Goal: Task Accomplishment & Management: Complete application form

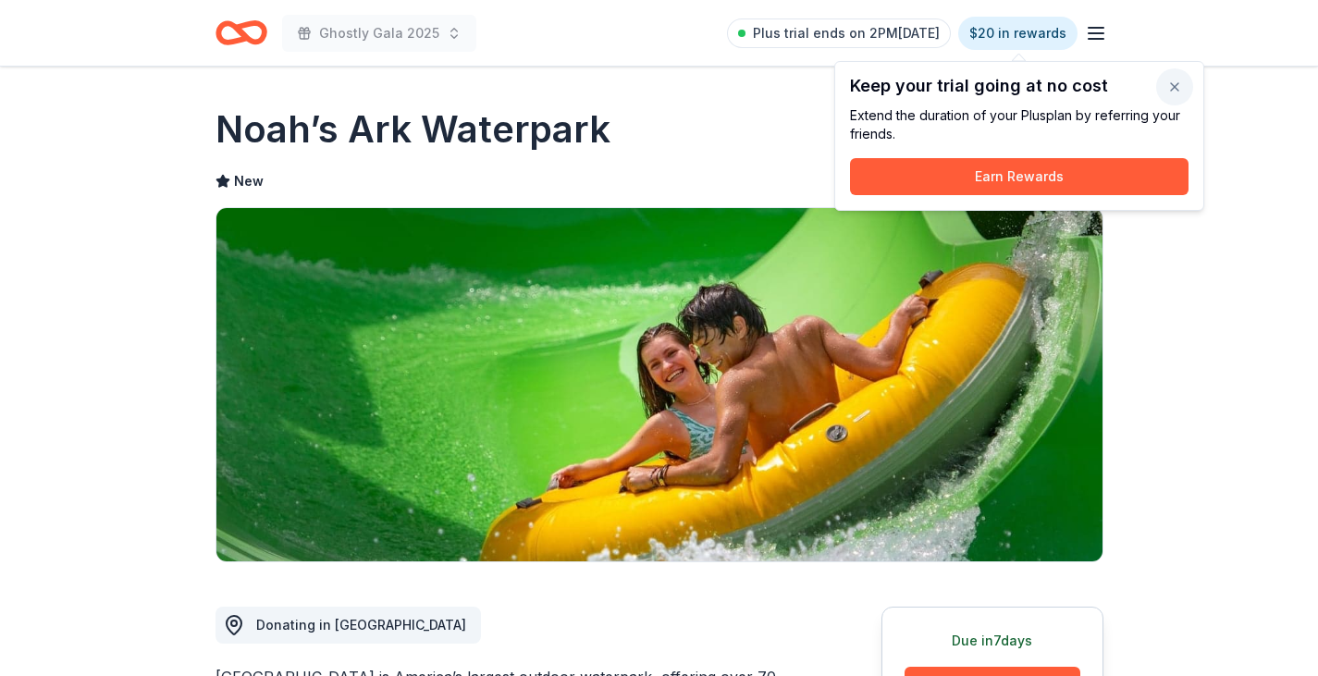
click at [1177, 80] on button "button" at bounding box center [1174, 86] width 37 height 37
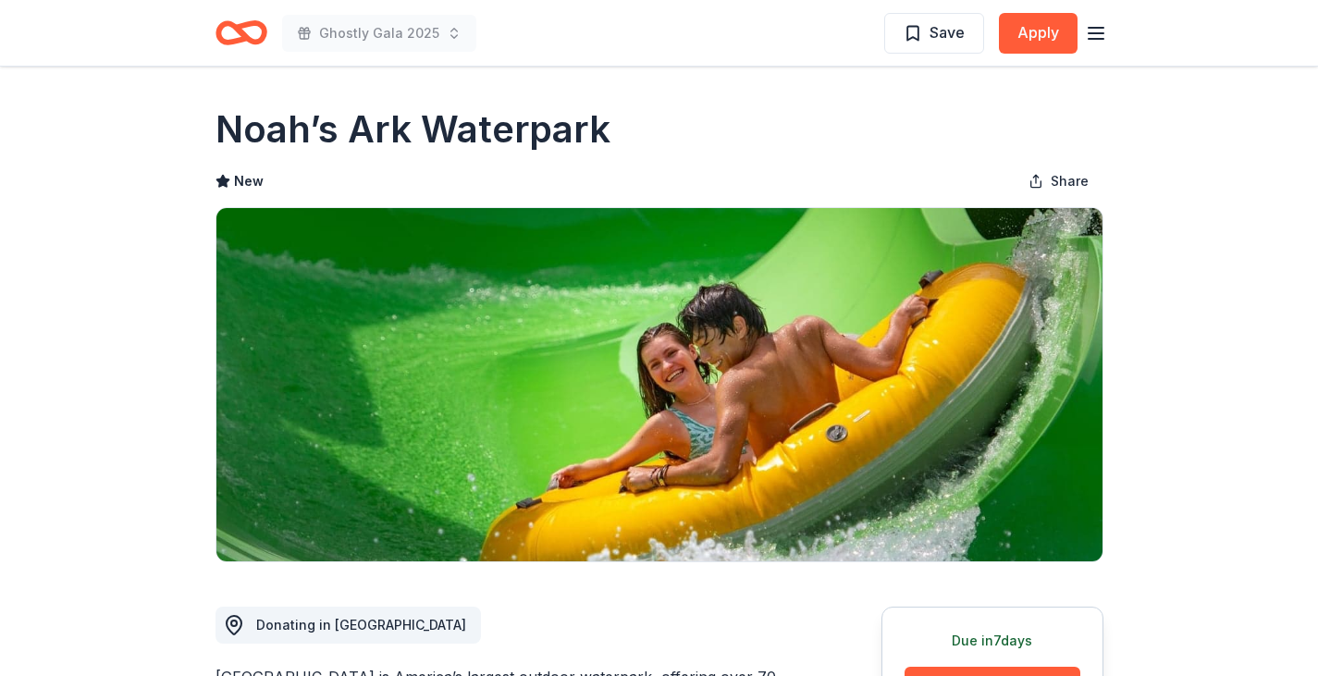
click at [252, 47] on icon "Home" at bounding box center [241, 32] width 52 height 43
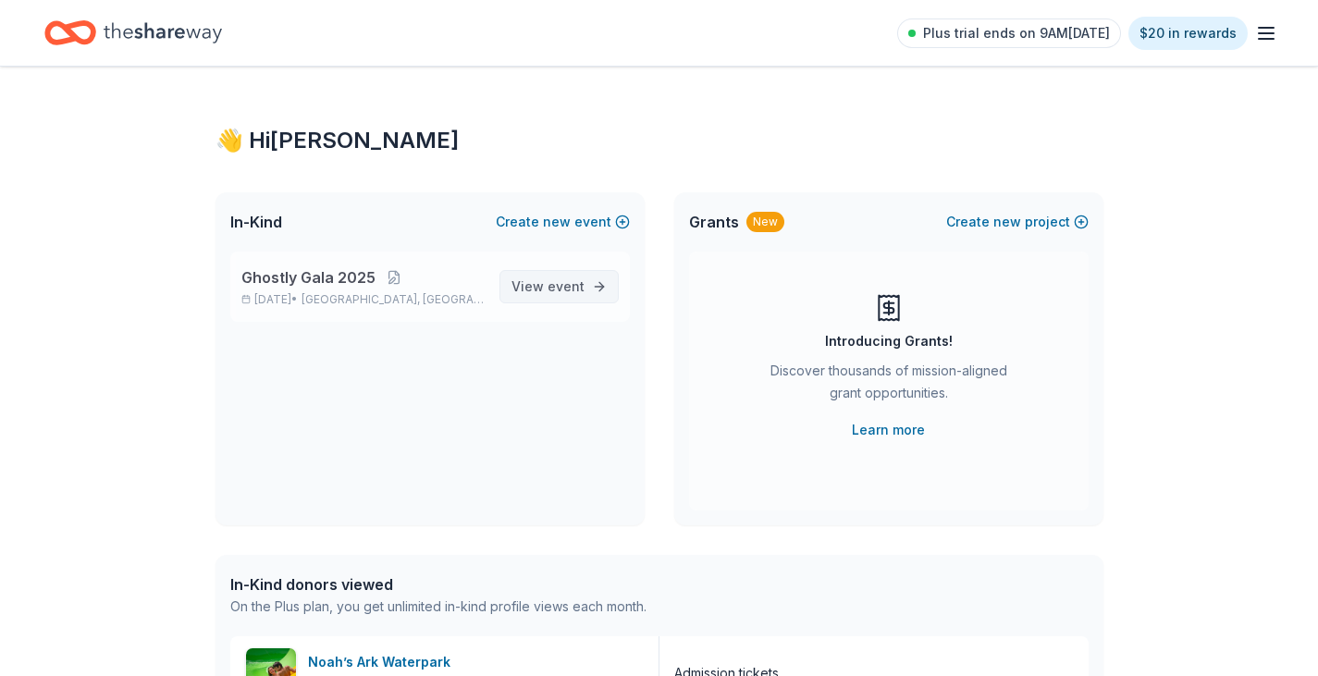
click at [569, 289] on span "event" at bounding box center [566, 286] width 37 height 16
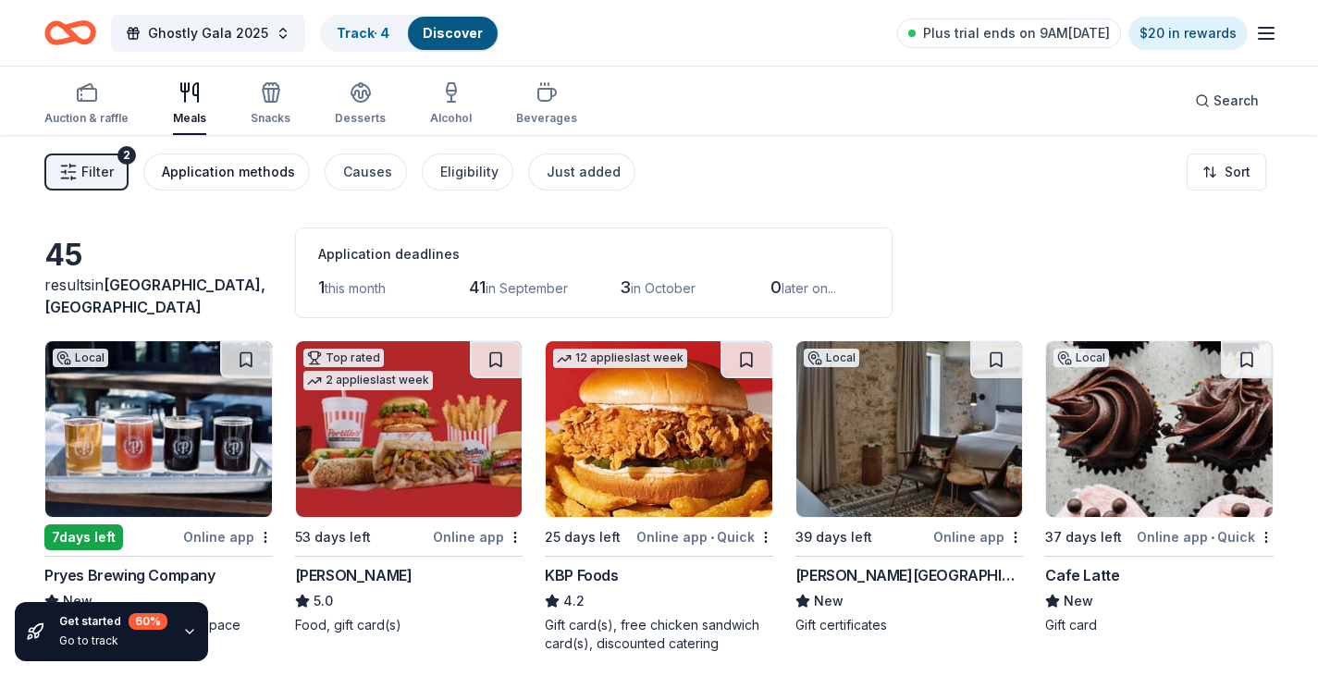
click at [233, 169] on div "Application methods" at bounding box center [228, 172] width 133 height 22
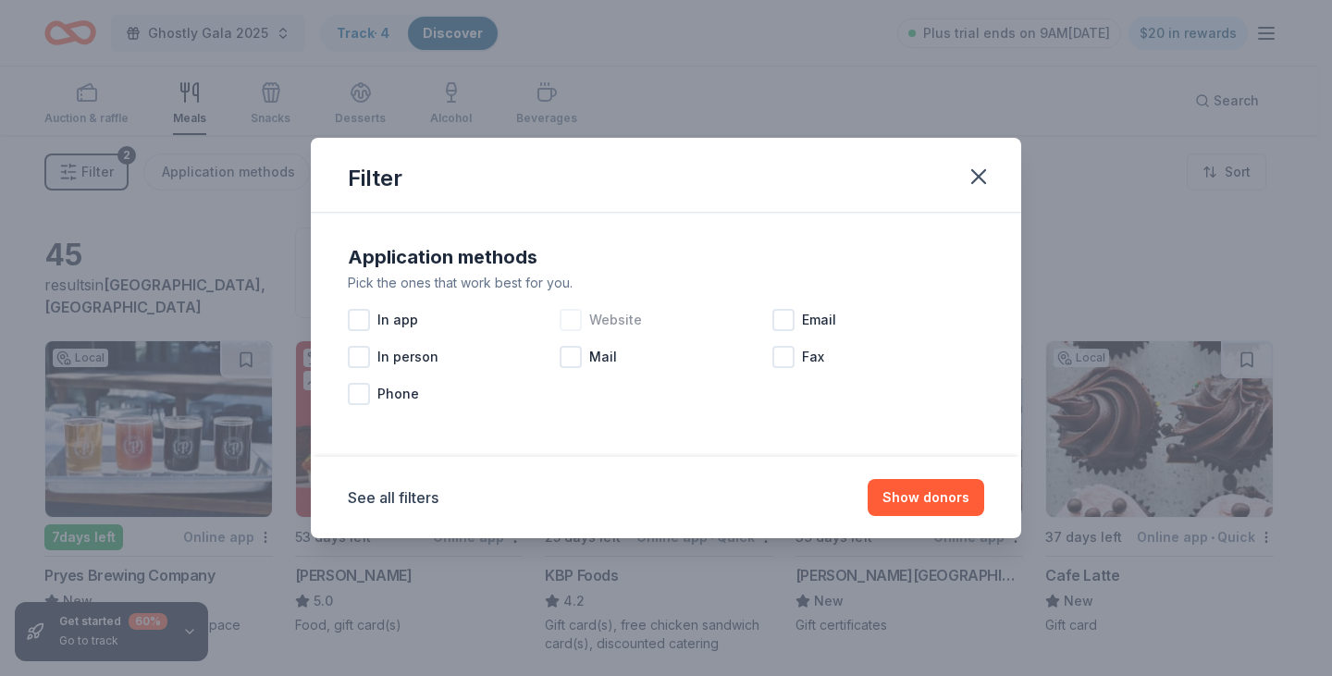
click at [624, 326] on span "Website" at bounding box center [615, 320] width 53 height 22
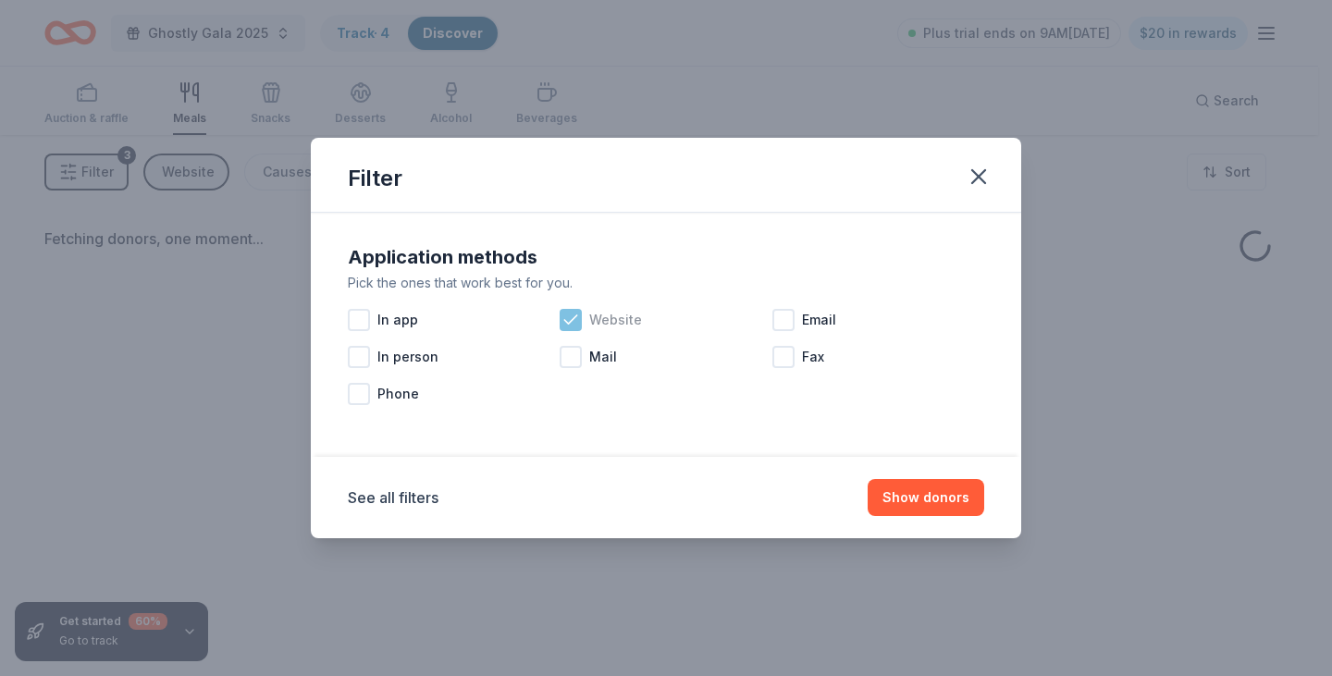
drag, startPoint x: 824, startPoint y: 316, endPoint x: 568, endPoint y: 335, distance: 256.8
click at [808, 318] on span "Email" at bounding box center [819, 320] width 34 height 22
click at [595, 363] on span "Mail" at bounding box center [603, 357] width 28 height 22
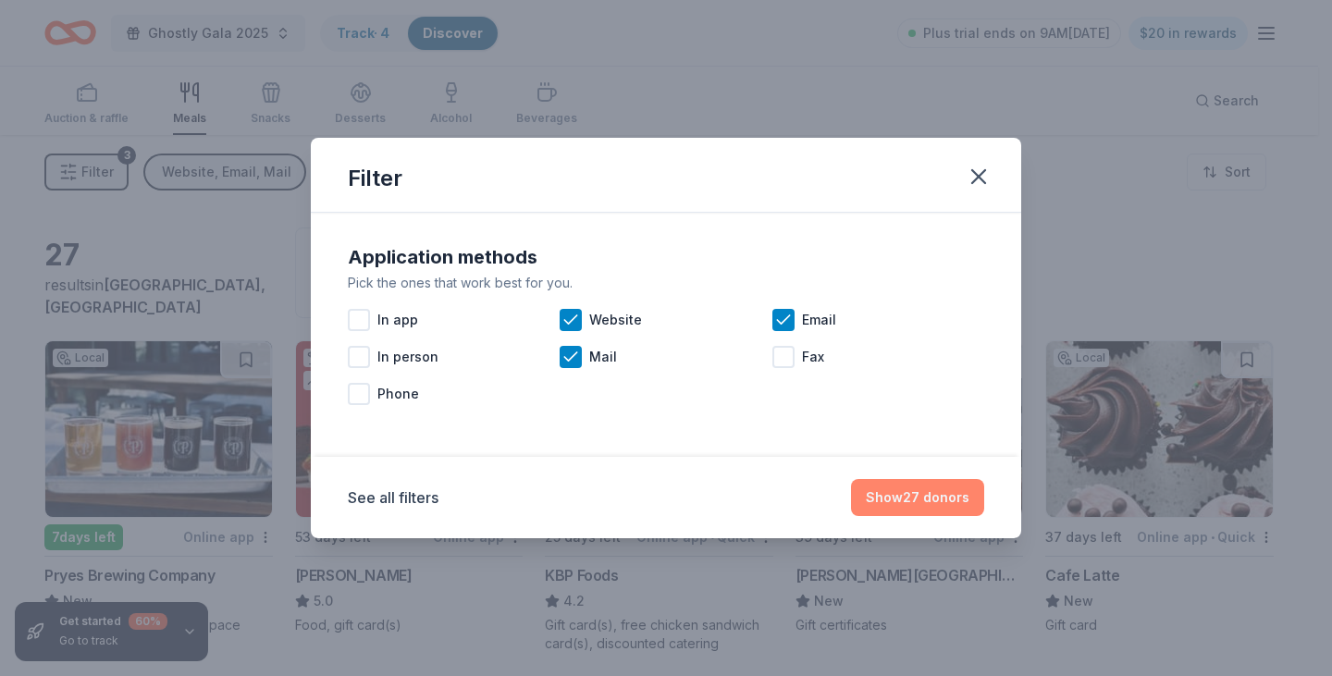
click at [937, 509] on button "Show 27 donors" at bounding box center [917, 497] width 133 height 37
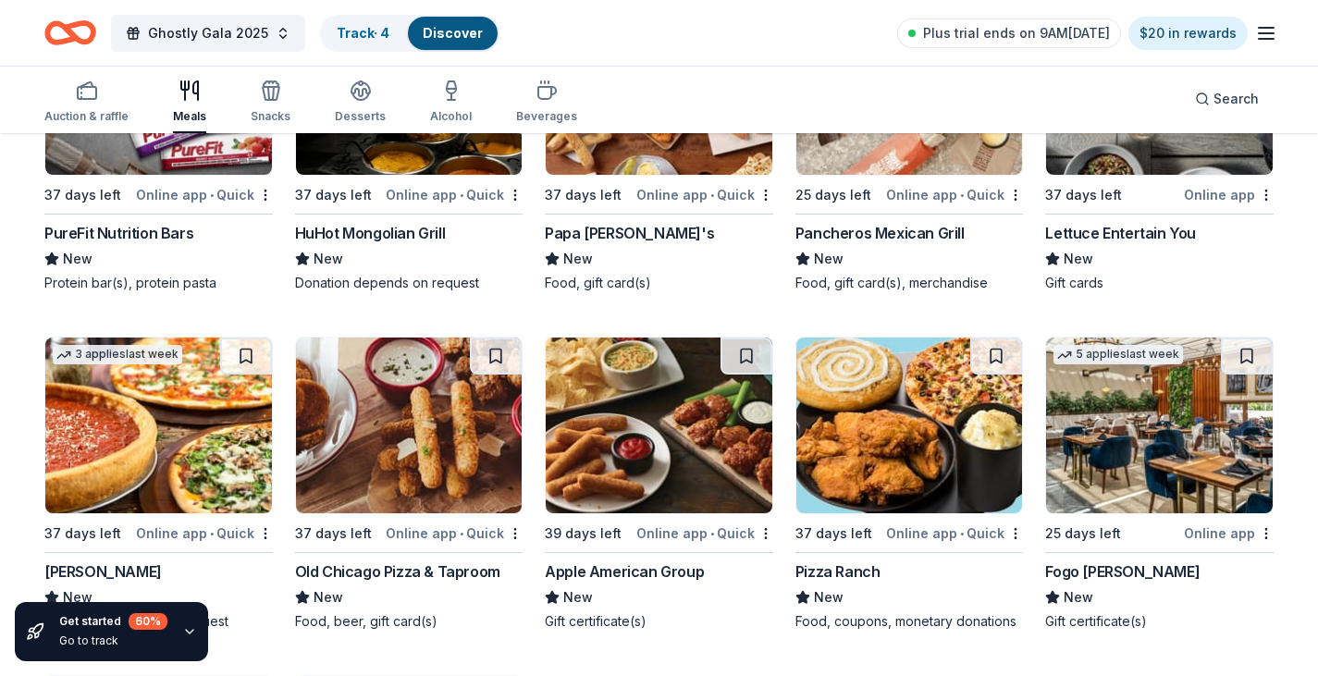
scroll to position [1455, 0]
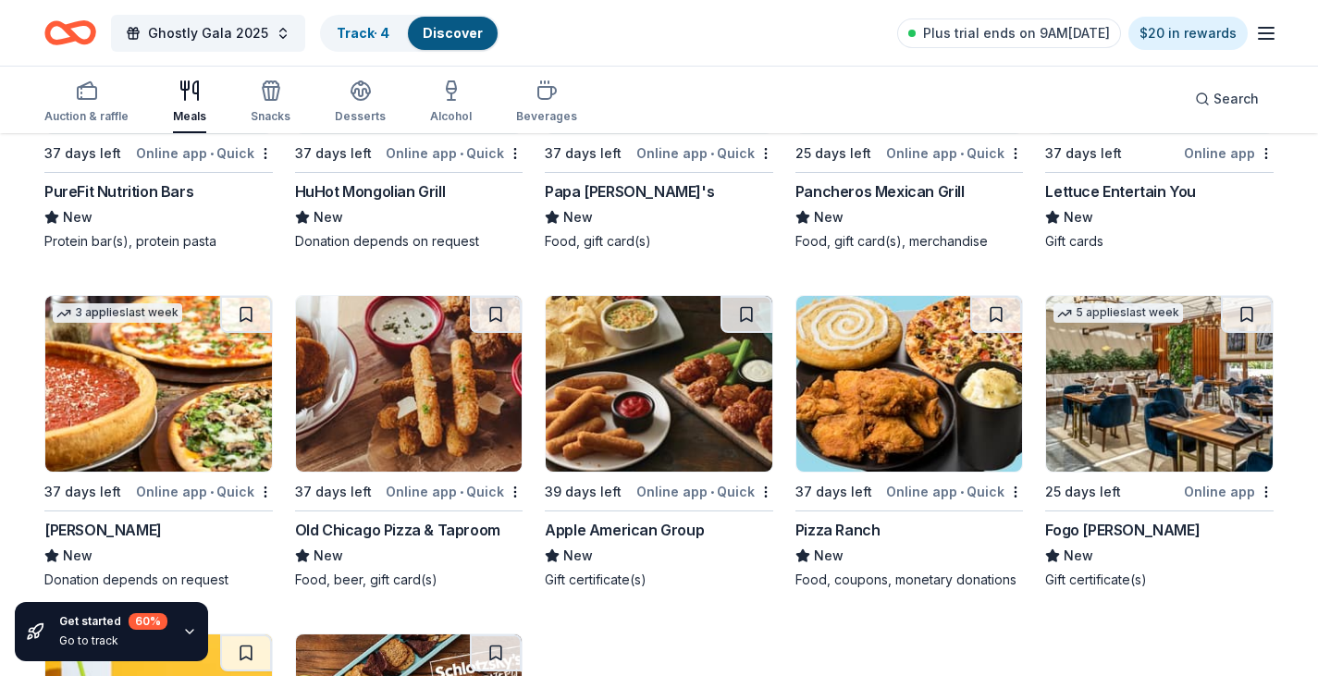
click at [438, 380] on img at bounding box center [409, 384] width 227 height 176
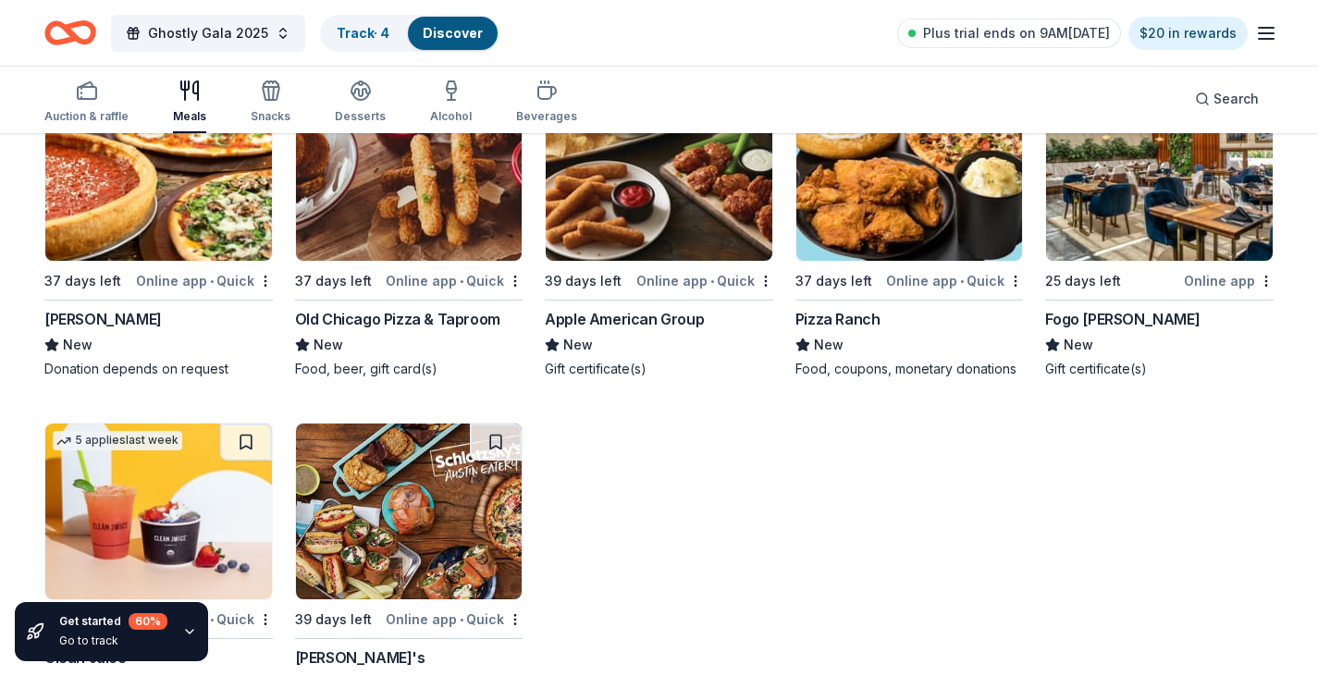
scroll to position [1743, 0]
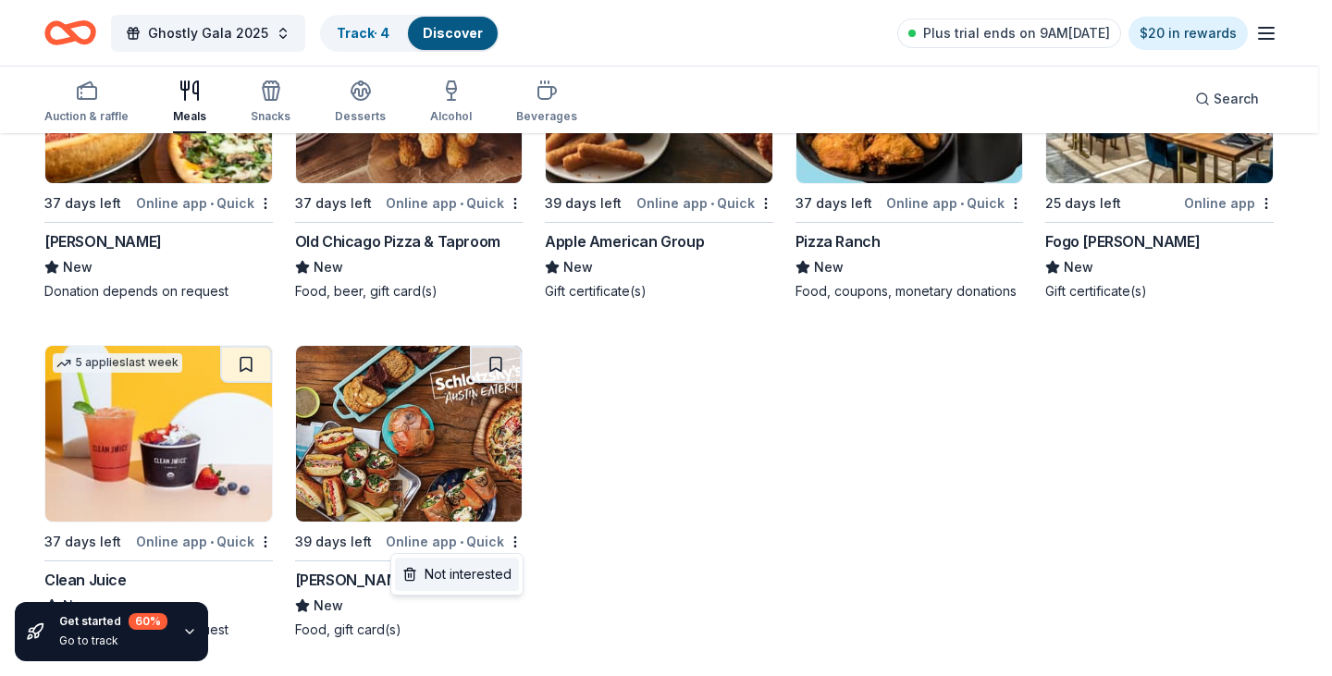
click at [448, 577] on div "Not interested" at bounding box center [457, 574] width 124 height 33
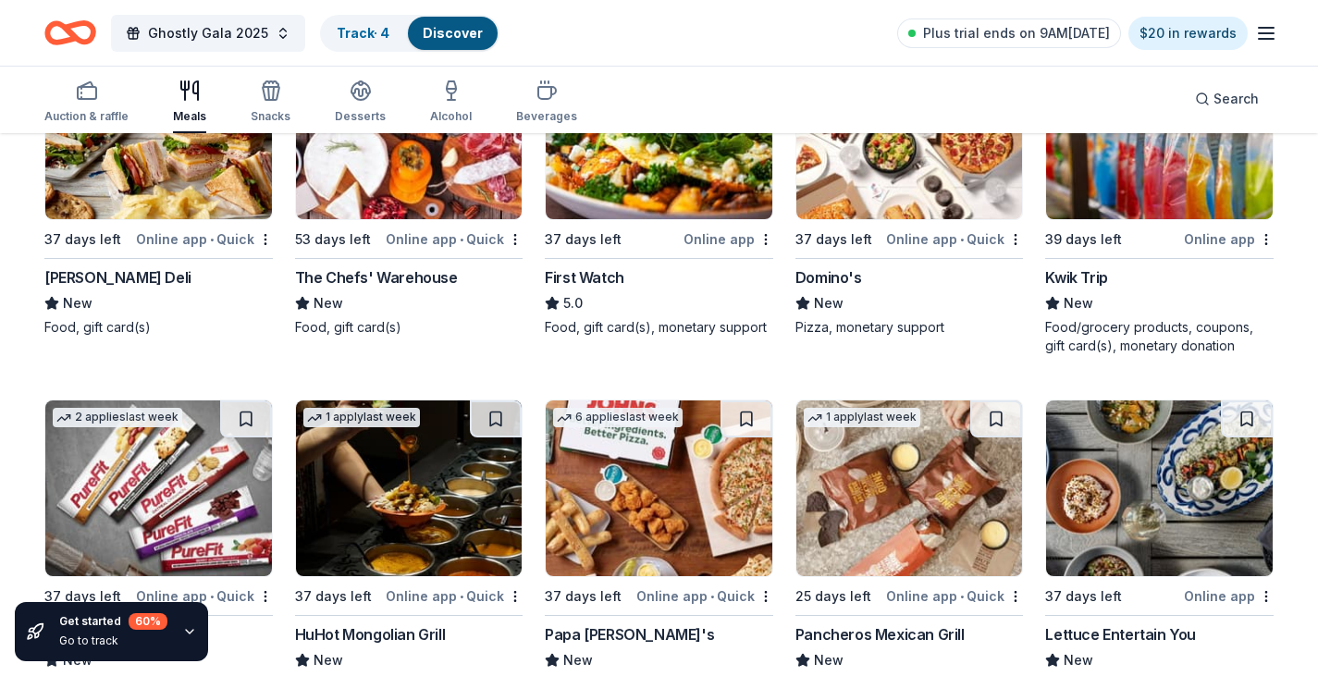
scroll to position [1003, 0]
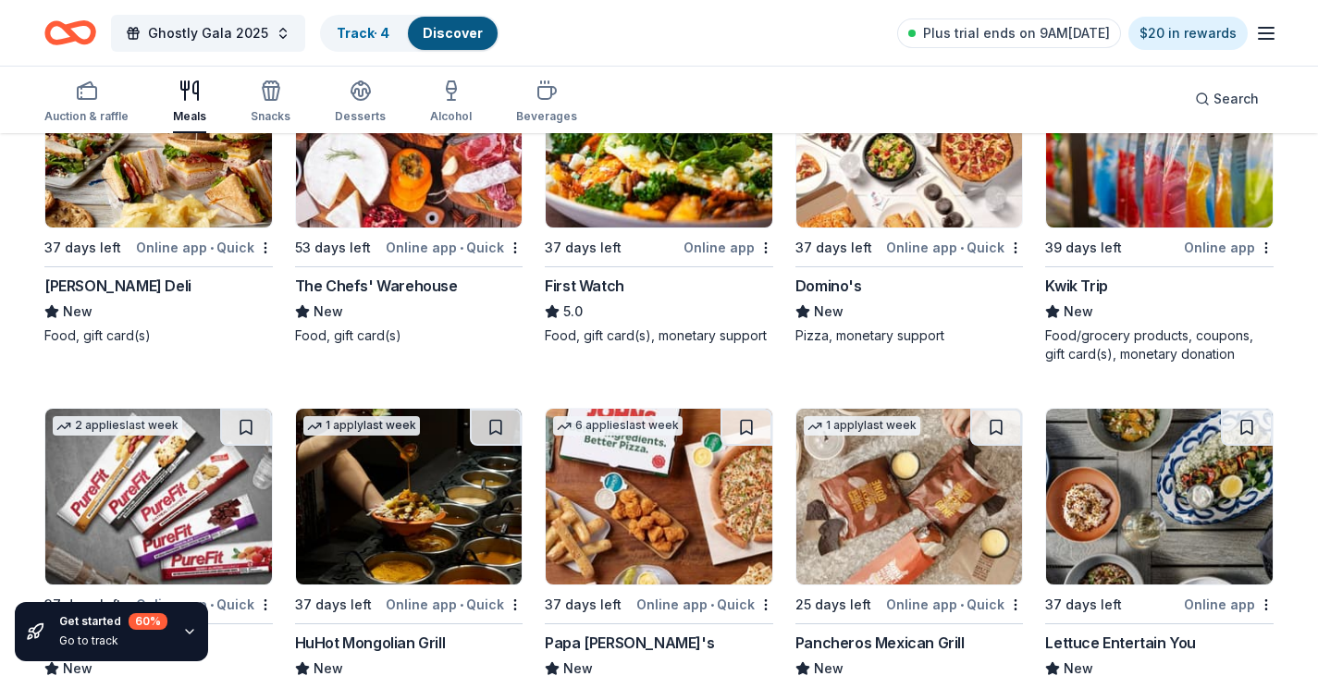
click at [668, 469] on img at bounding box center [659, 497] width 227 height 176
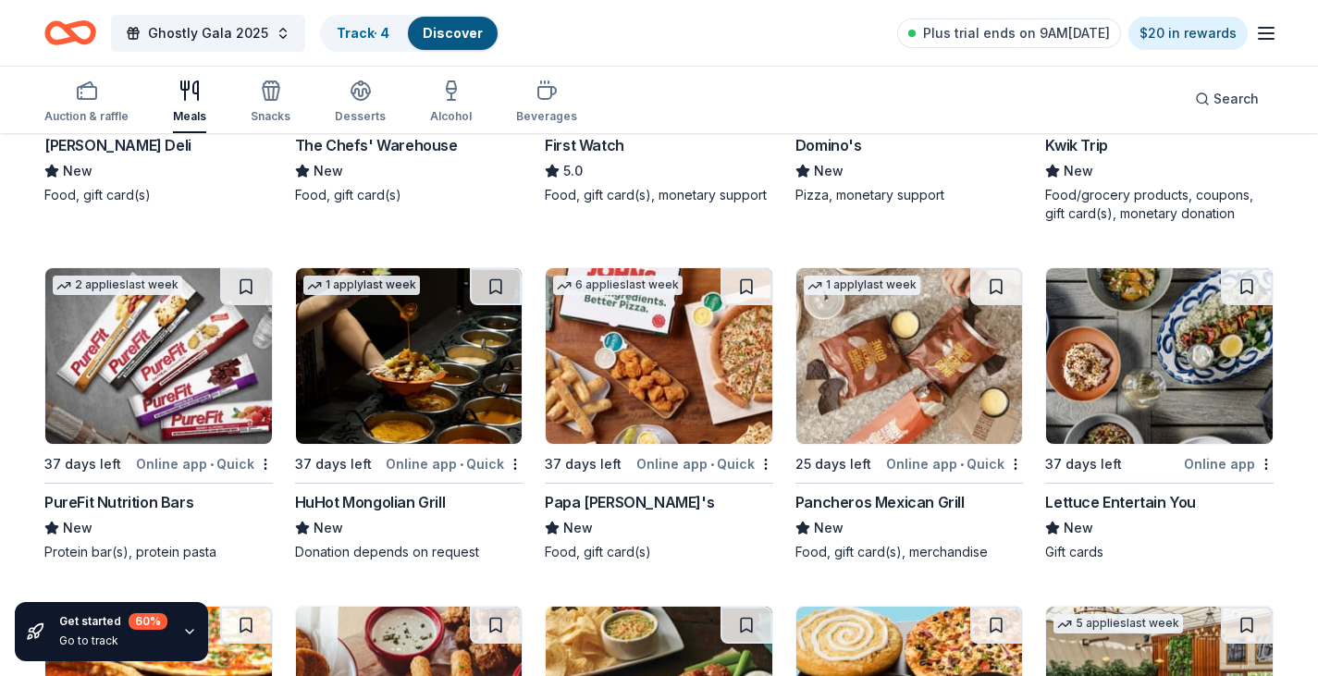
scroll to position [1188, 0]
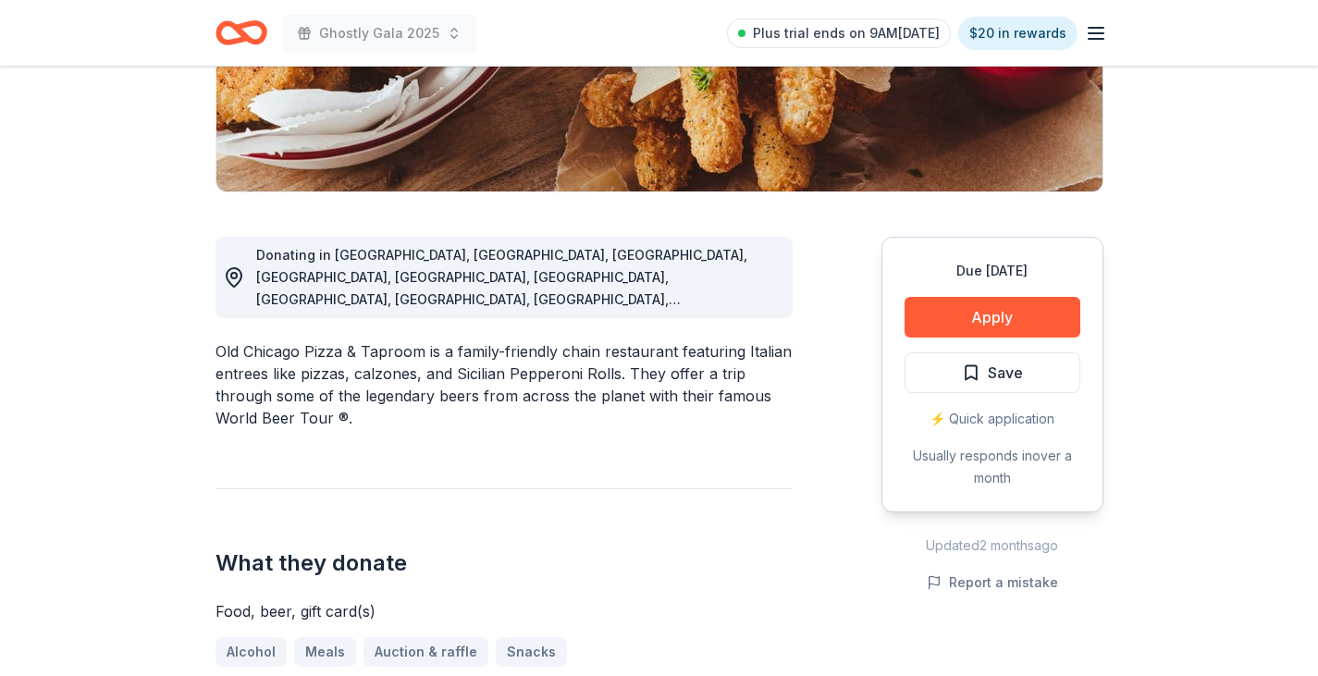
scroll to position [462, 0]
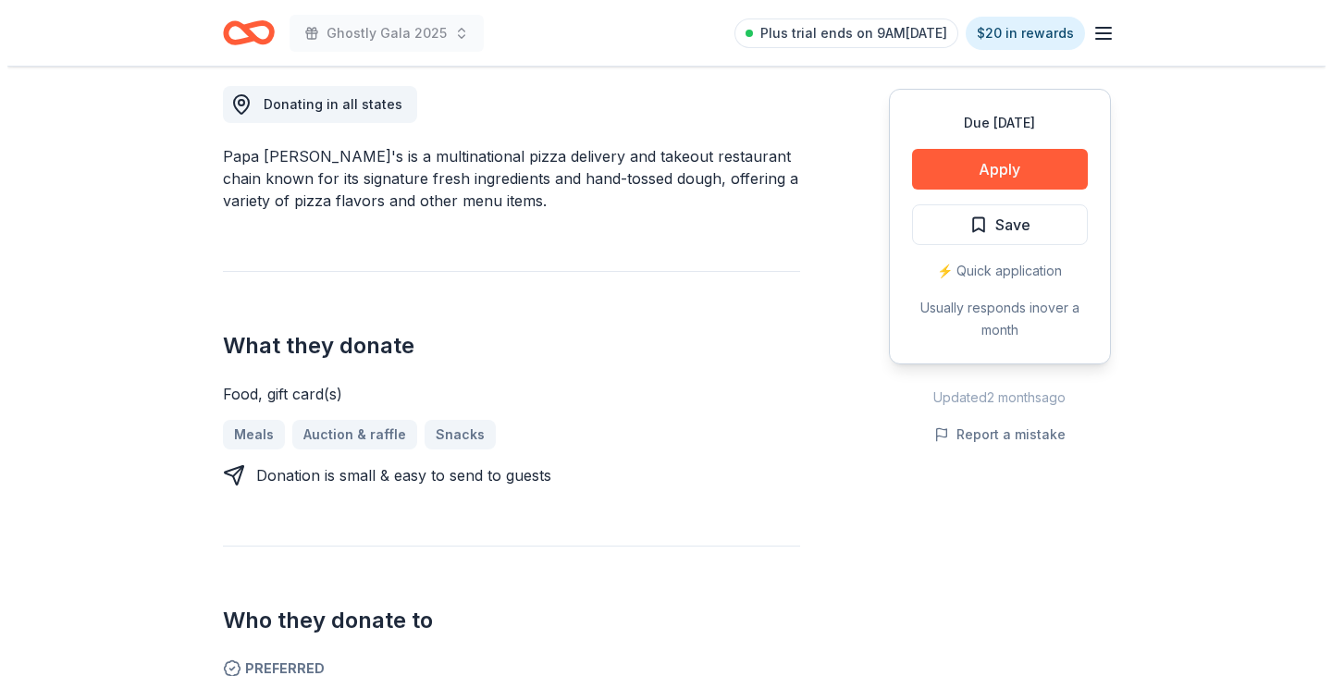
scroll to position [474, 0]
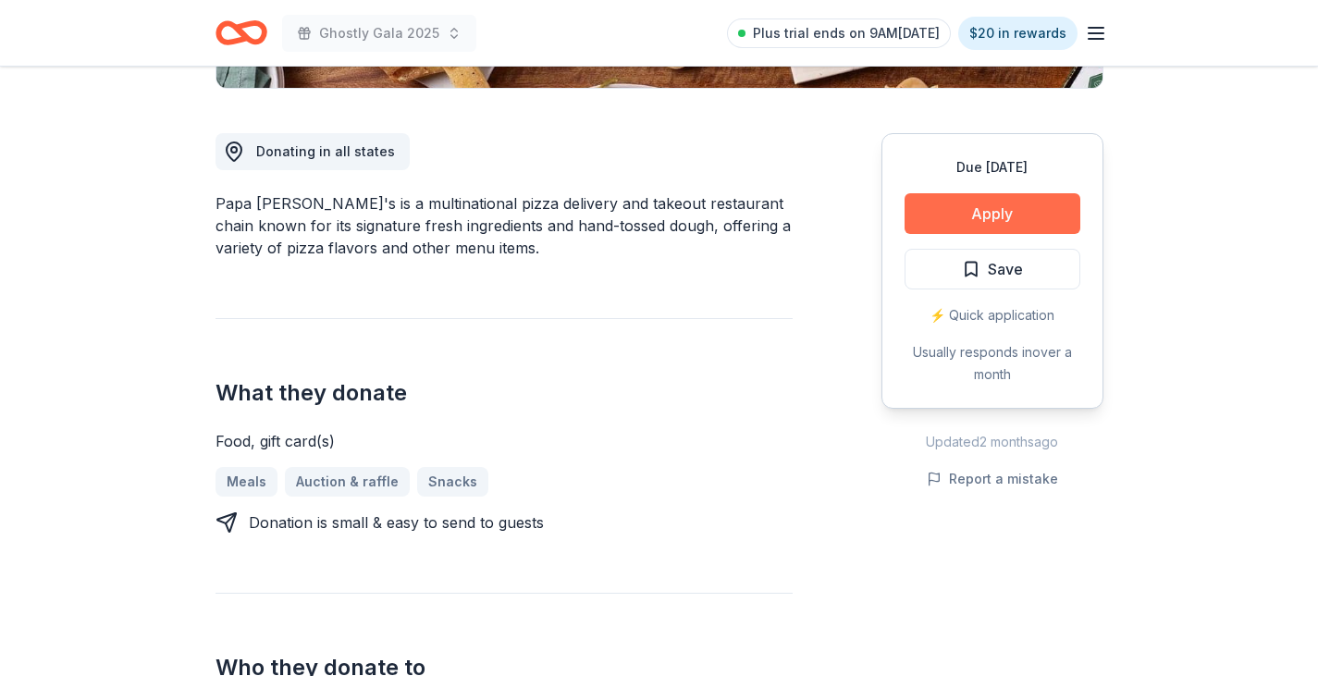
click at [996, 229] on button "Apply" at bounding box center [992, 213] width 176 height 41
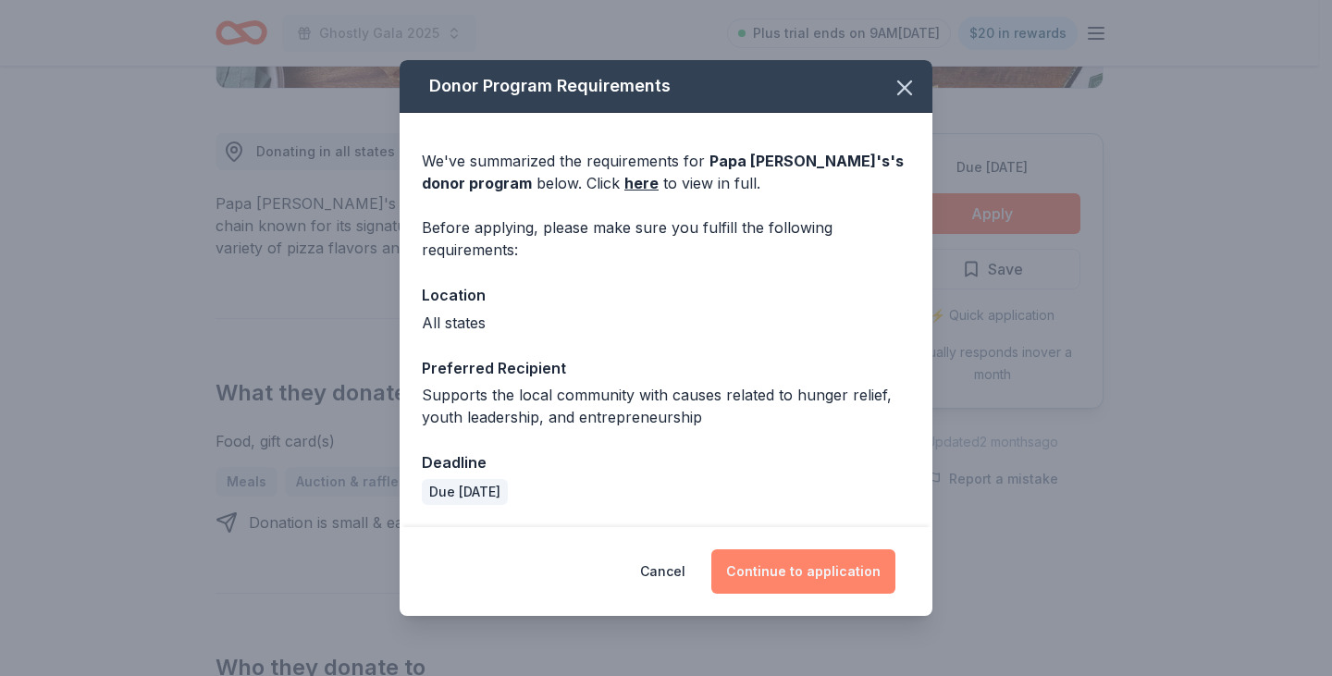
click at [778, 569] on button "Continue to application" at bounding box center [803, 571] width 184 height 44
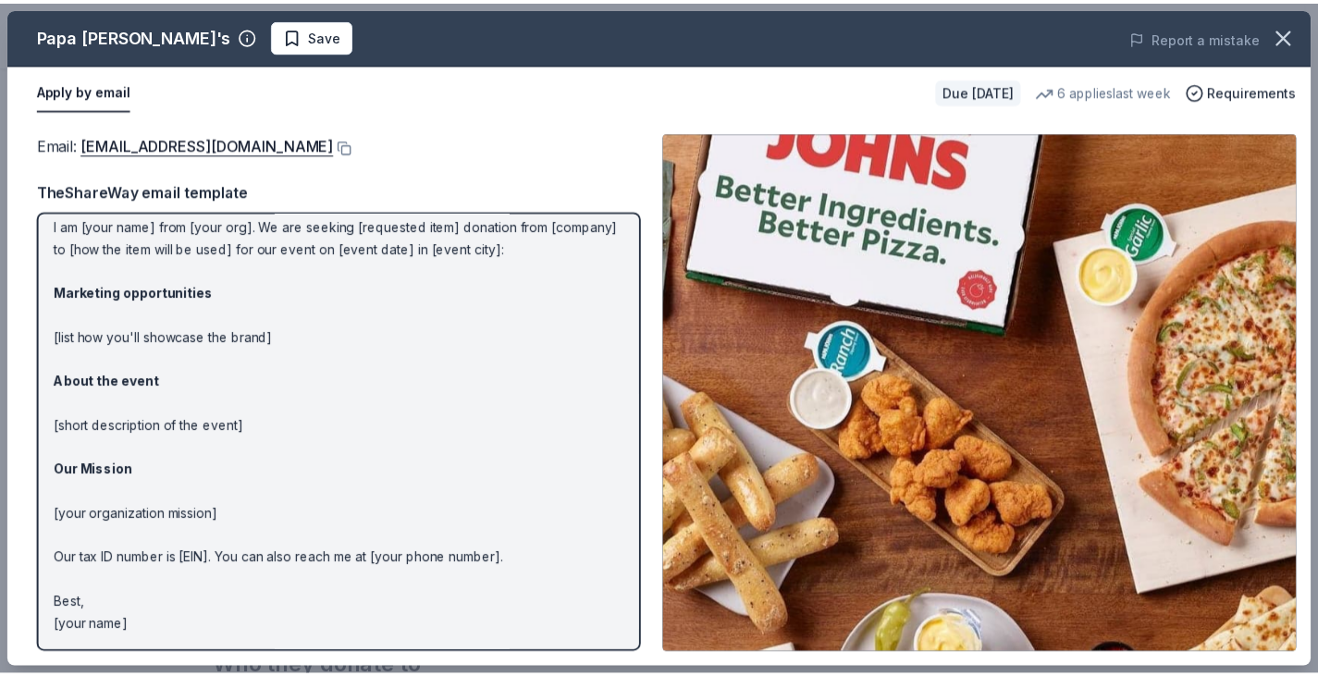
scroll to position [0, 0]
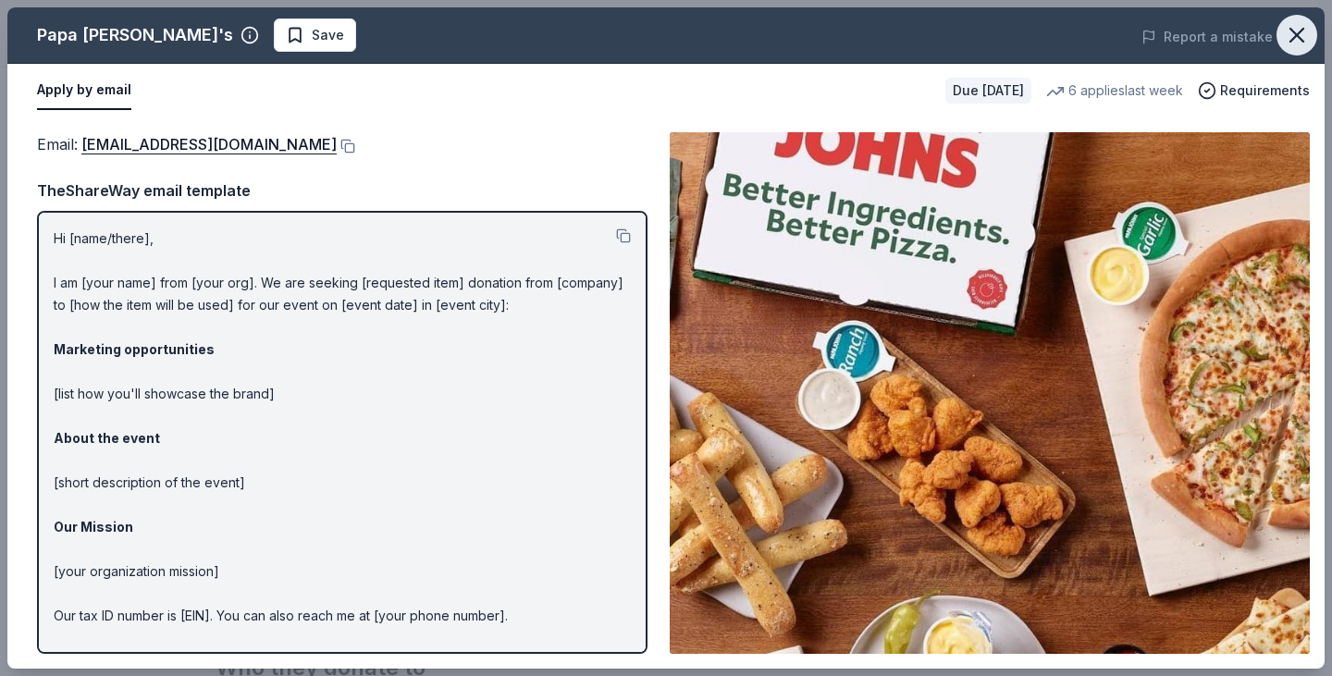
click at [1296, 41] on icon "button" at bounding box center [1297, 35] width 26 height 26
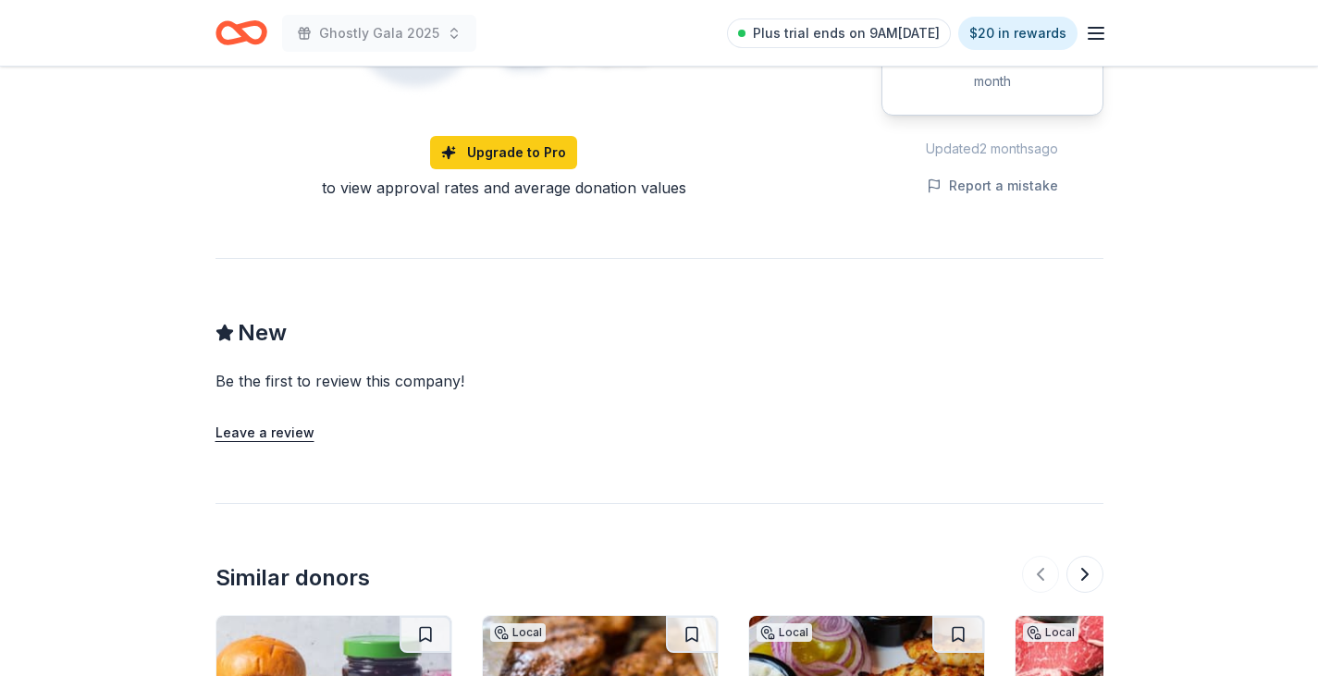
scroll to position [1278, 0]
